Goal: Task Accomplishment & Management: Use online tool/utility

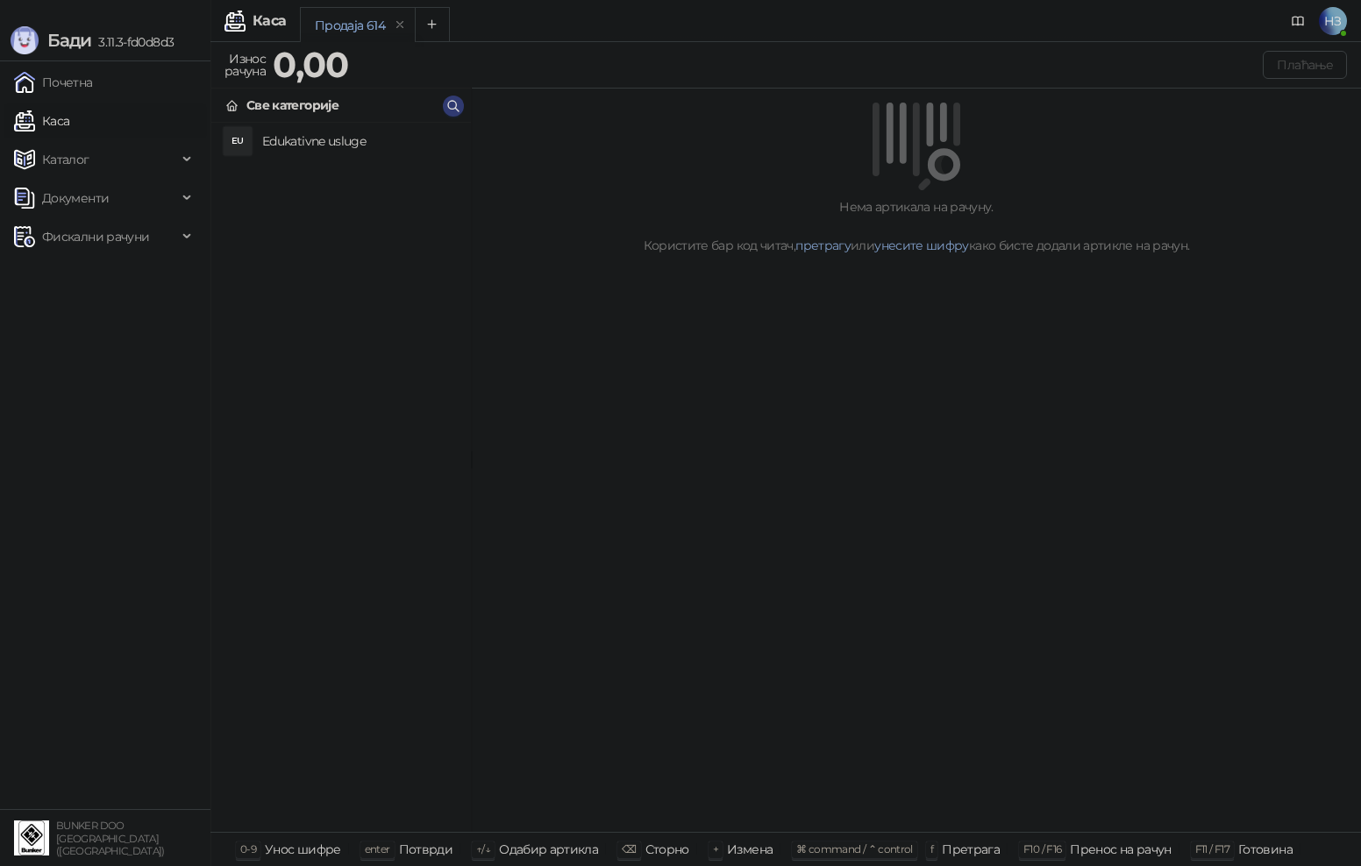
click at [317, 147] on h4 "Edukativne usluge" at bounding box center [359, 141] width 195 height 28
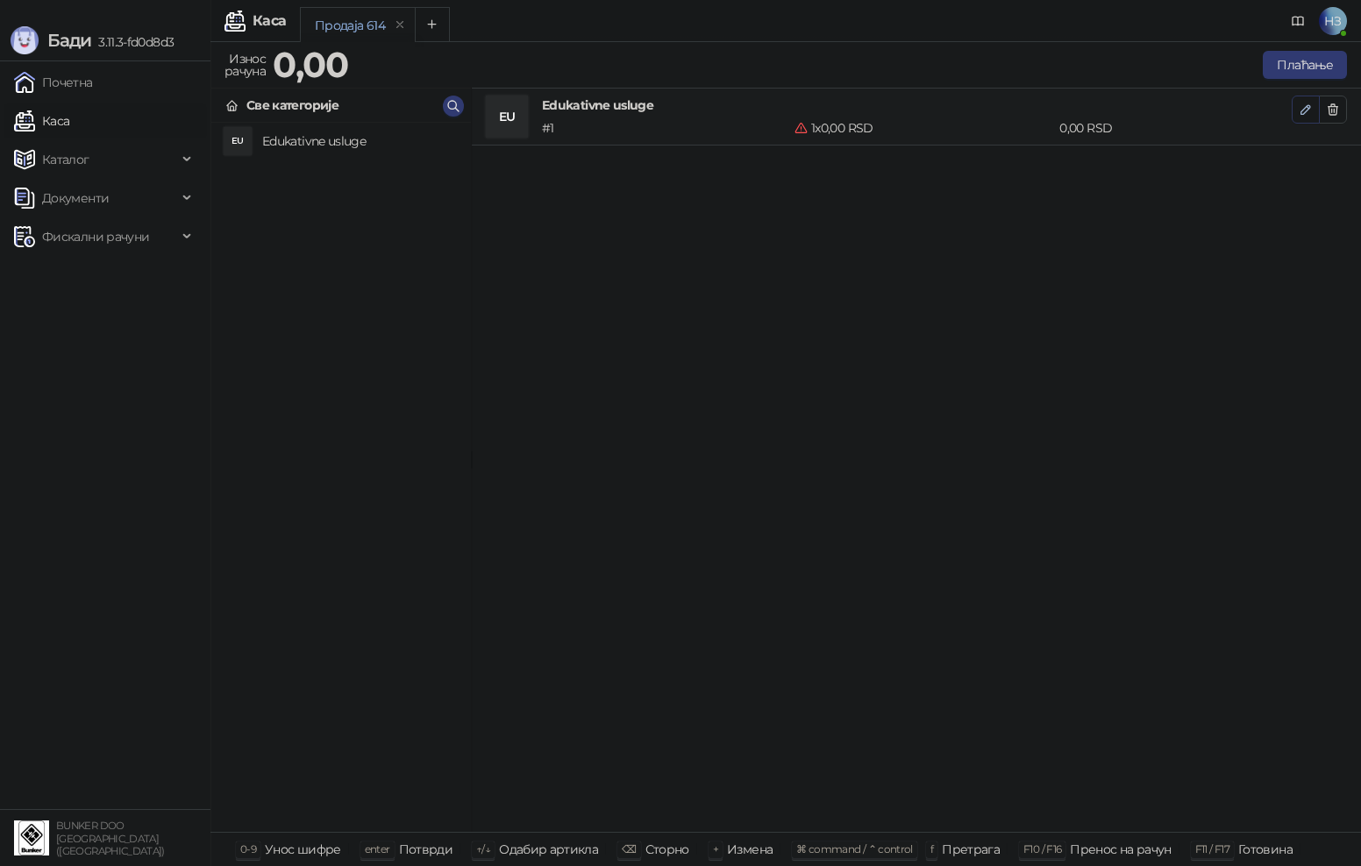
click at [1311, 110] on icon "button" at bounding box center [1306, 110] width 14 height 14
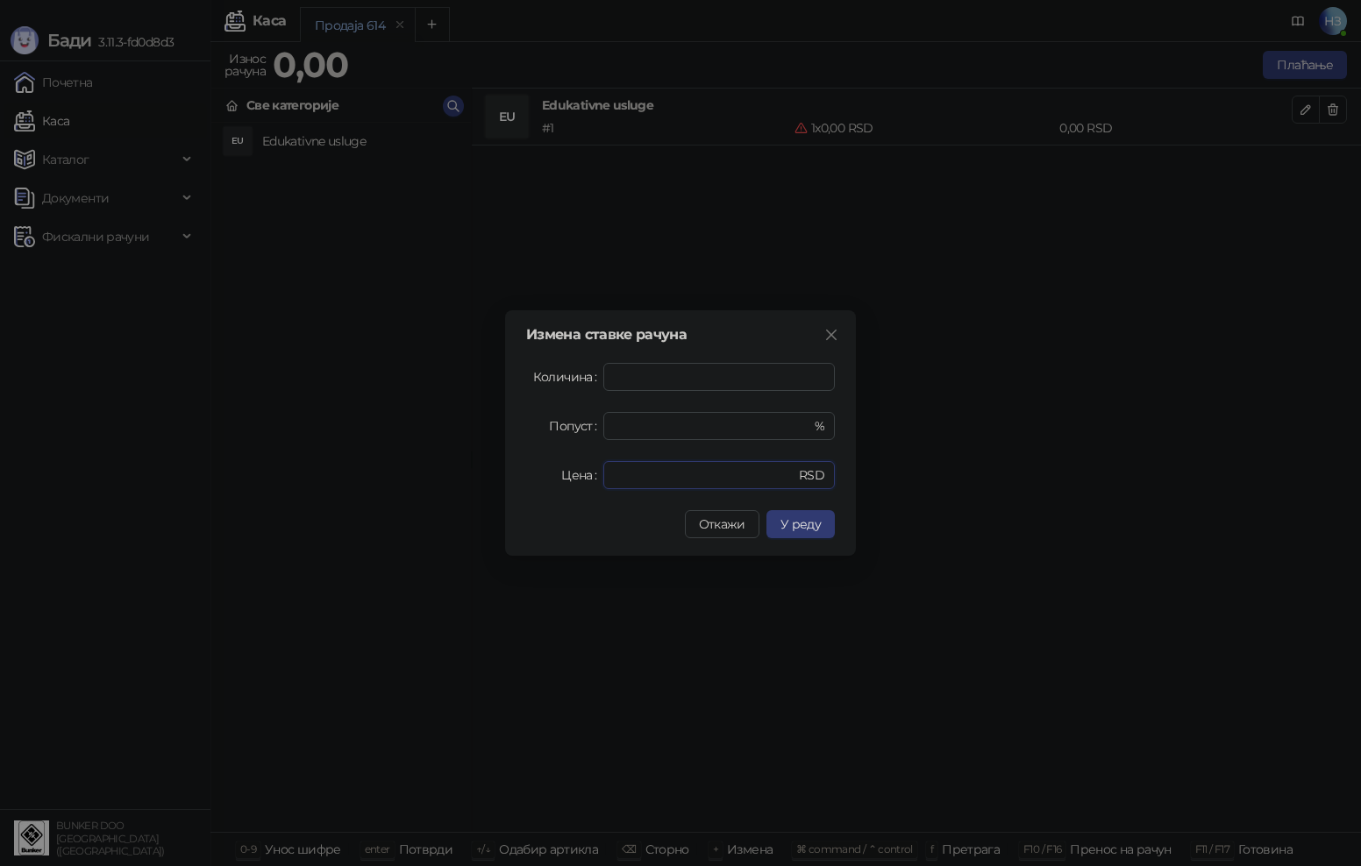
drag, startPoint x: 651, startPoint y: 475, endPoint x: 571, endPoint y: 481, distance: 80.0
click at [574, 478] on div "Цена * RSD" at bounding box center [680, 475] width 309 height 28
type input "****"
click at [790, 524] on span "У реду" at bounding box center [800, 524] width 40 height 16
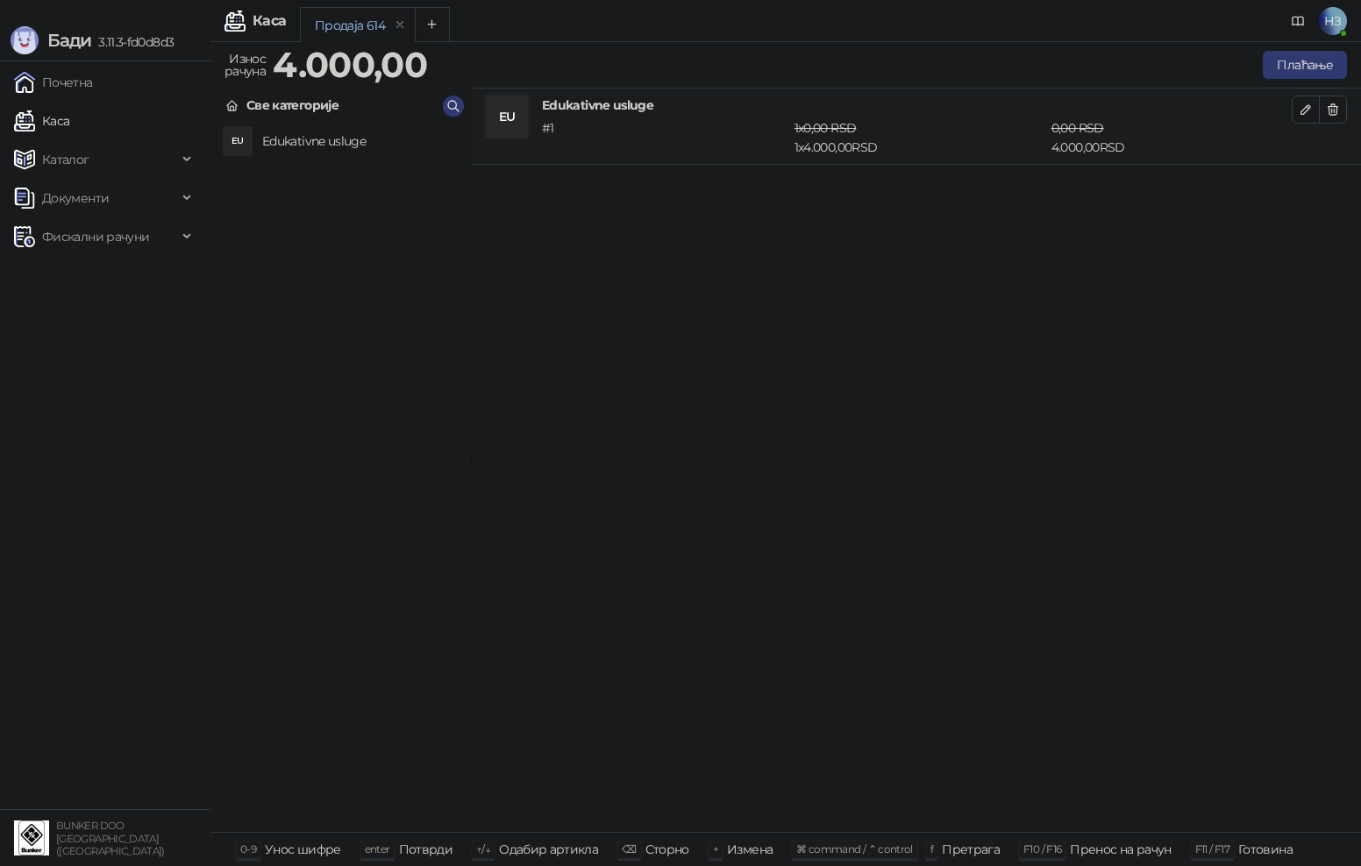
click at [1293, 49] on div "Плаћање" at bounding box center [891, 64] width 920 height 35
click at [1293, 58] on button "Плаћање" at bounding box center [1305, 65] width 84 height 28
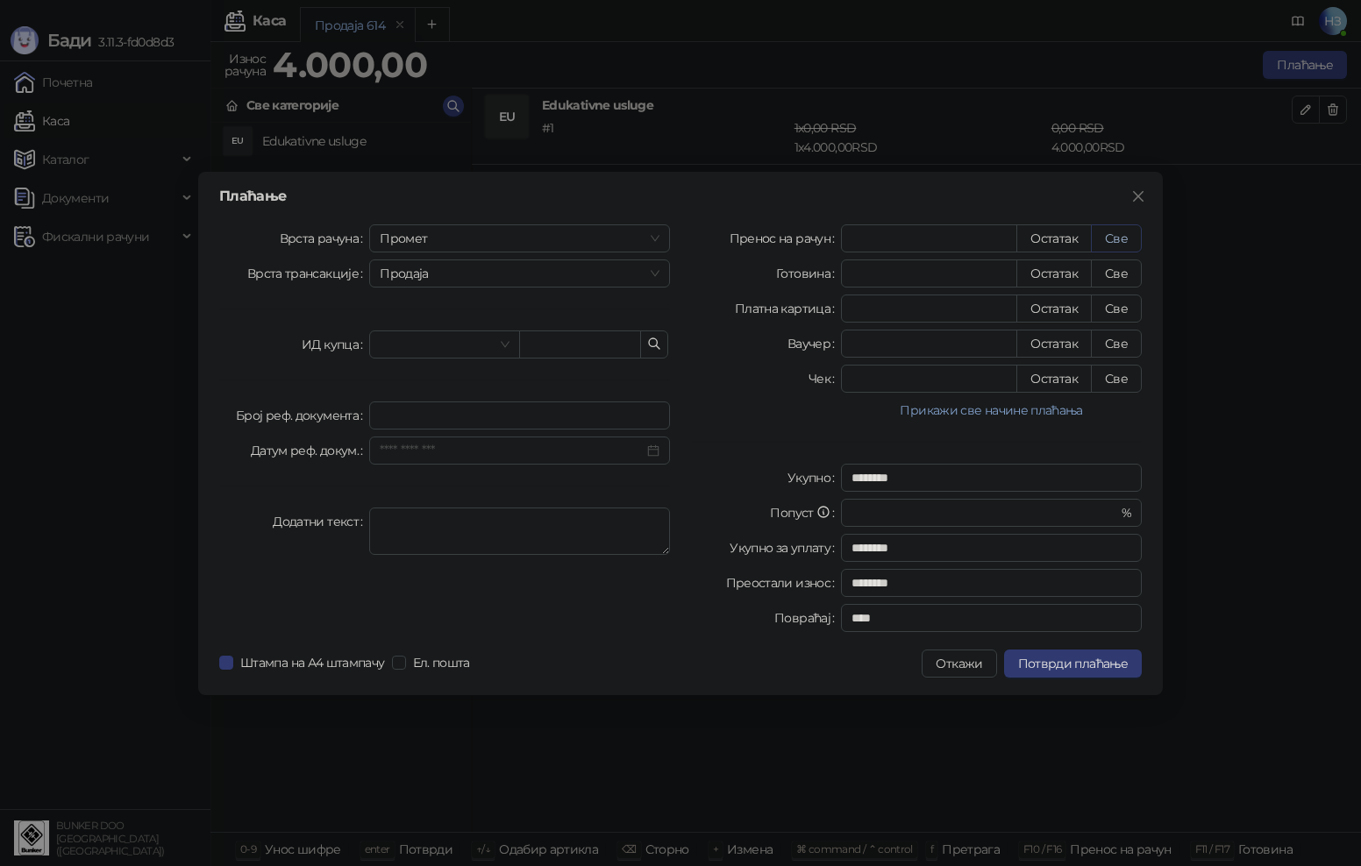
click at [1121, 237] on button "Све" at bounding box center [1116, 238] width 51 height 28
type input "****"
click at [1088, 669] on span "Потврди плаћање" at bounding box center [1073, 664] width 110 height 16
